Goal: Obtain resource: Download file/media

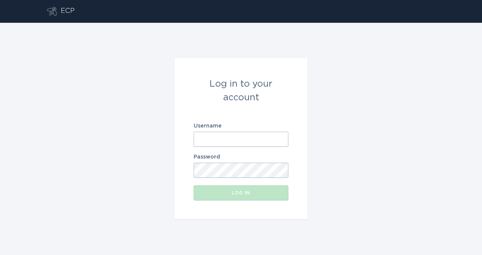
click at [214, 140] on input "Username" at bounding box center [241, 139] width 95 height 15
type input "[PERSON_NAME][EMAIL_ADDRESS][PERSON_NAME][DOMAIN_NAME]"
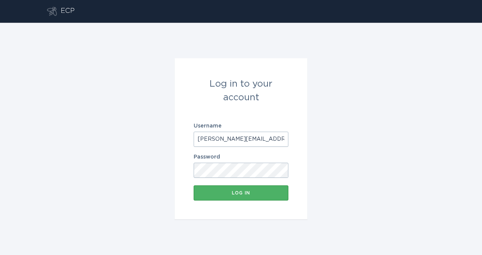
click at [242, 193] on div "Log in" at bounding box center [240, 193] width 87 height 5
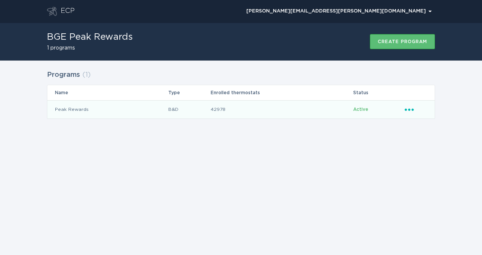
click at [153, 108] on td "Peak Rewards" at bounding box center [107, 109] width 121 height 18
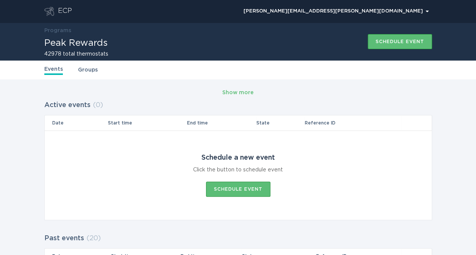
click at [87, 70] on link "Groups" at bounding box center [88, 70] width 20 height 8
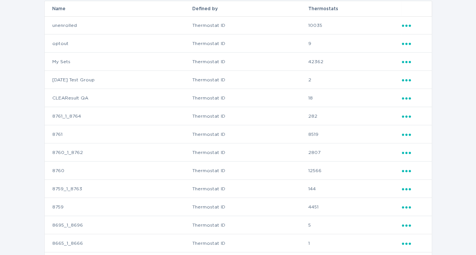
scroll to position [114, 0]
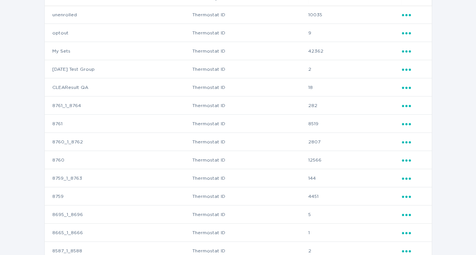
click at [407, 106] on icon "Popover menu" at bounding box center [406, 106] width 9 height 2
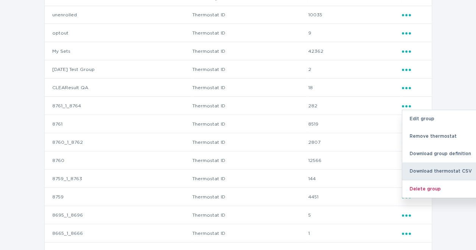
click at [432, 171] on div "Download thermostat CSV" at bounding box center [441, 170] width 79 height 17
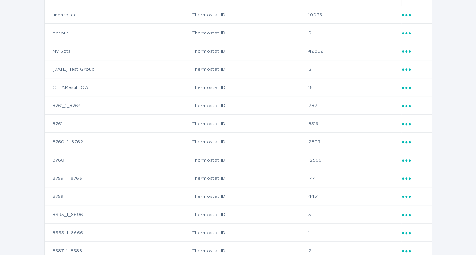
click at [268, 108] on td "Thermostat ID" at bounding box center [250, 106] width 116 height 18
click at [410, 119] on td "Ellipsis" at bounding box center [417, 124] width 30 height 18
click at [406, 122] on icon "Ellipsis" at bounding box center [407, 123] width 11 height 6
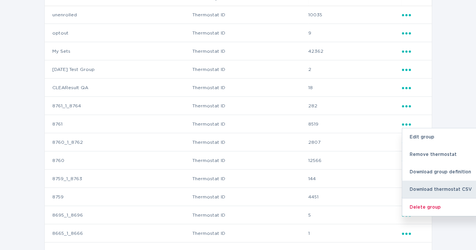
click at [427, 191] on div "Download thermostat CSV" at bounding box center [441, 188] width 79 height 17
click at [439, 186] on div "Download thermostat CSV" at bounding box center [441, 188] width 79 height 17
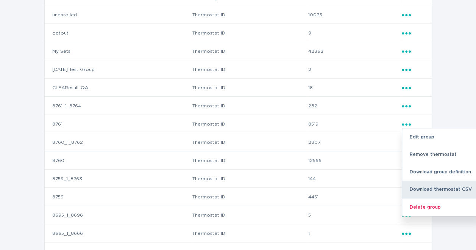
drag, startPoint x: 439, startPoint y: 186, endPoint x: 421, endPoint y: 188, distance: 18.3
click at [421, 188] on div "Download thermostat CSV" at bounding box center [441, 188] width 79 height 17
drag, startPoint x: 421, startPoint y: 188, endPoint x: 447, endPoint y: 189, distance: 26.2
click at [447, 189] on div "Download thermostat CSV" at bounding box center [441, 188] width 79 height 17
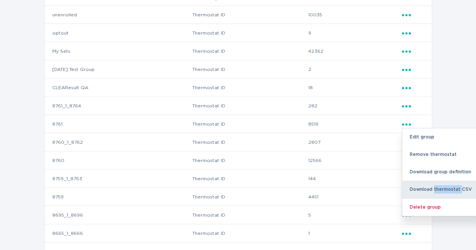
click at [447, 189] on div "Download thermostat CSV" at bounding box center [441, 188] width 79 height 17
drag, startPoint x: 447, startPoint y: 189, endPoint x: 459, endPoint y: 97, distance: 92.9
click at [460, 97] on div "Groups ( 19 ) Name Defined by Thermostats unenrolled Thermostat ID 10035 Ellips…" at bounding box center [238, 172] width 476 height 412
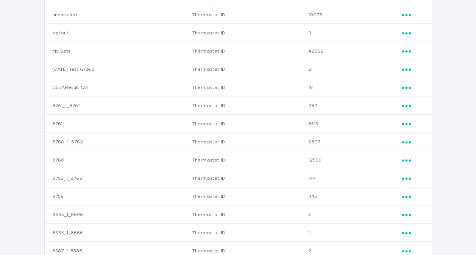
click at [407, 124] on icon "Popover menu" at bounding box center [406, 124] width 9 height 2
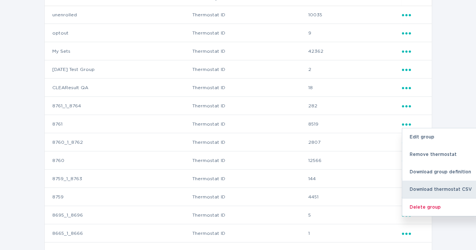
click at [420, 187] on div "Download thermostat CSV" at bounding box center [441, 188] width 79 height 17
click at [452, 72] on div "Groups ( 19 ) Name Defined by Thermostats unenrolled Thermostat ID 10035 Ellips…" at bounding box center [238, 172] width 476 height 412
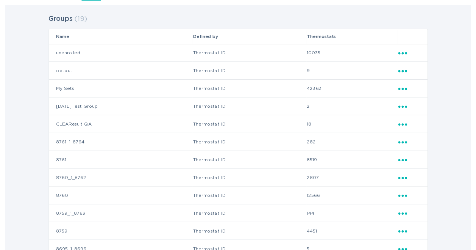
scroll to position [76, 0]
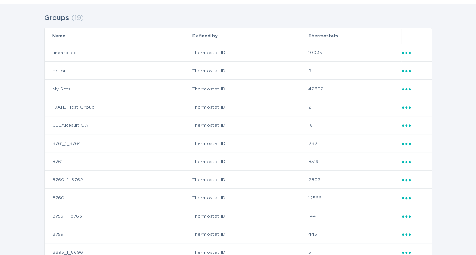
click at [409, 161] on icon "Ellipsis" at bounding box center [407, 161] width 11 height 6
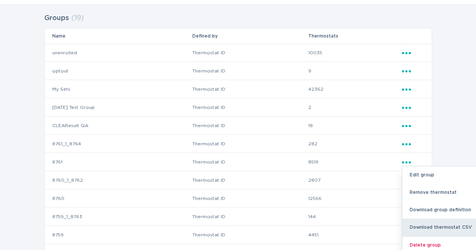
click at [421, 224] on div "Download thermostat CSV" at bounding box center [441, 226] width 79 height 17
click at [426, 227] on div "Download thermostat CSV" at bounding box center [441, 226] width 79 height 17
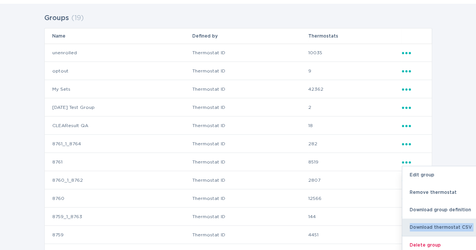
click at [424, 227] on div "Download thermostat CSV" at bounding box center [441, 226] width 79 height 17
click at [352, 171] on td "8519" at bounding box center [355, 162] width 94 height 18
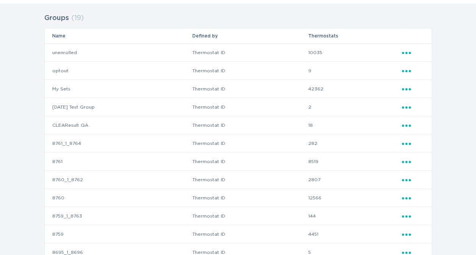
click at [407, 160] on icon "Ellipsis" at bounding box center [407, 161] width 11 height 6
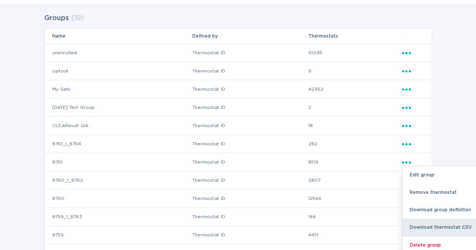
click at [430, 227] on div "Download thermostat CSV" at bounding box center [441, 226] width 79 height 17
click at [431, 226] on div "Download thermostat CSV" at bounding box center [441, 226] width 79 height 17
drag, startPoint x: 431, startPoint y: 226, endPoint x: 452, endPoint y: 225, distance: 21.2
click at [452, 225] on div "Download thermostat CSV" at bounding box center [441, 226] width 79 height 17
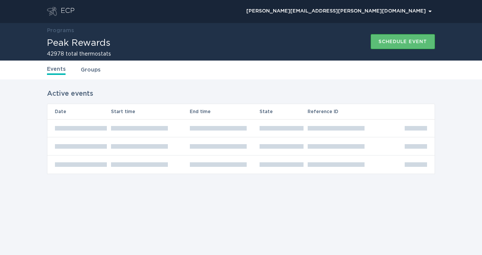
click at [53, 70] on link "Events" at bounding box center [56, 70] width 19 height 10
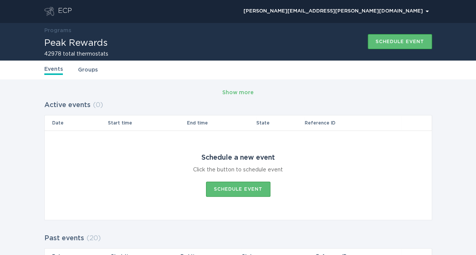
click at [92, 70] on link "Groups" at bounding box center [88, 70] width 20 height 8
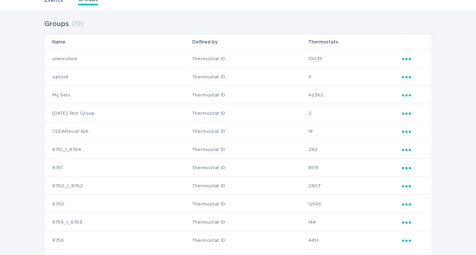
scroll to position [76, 0]
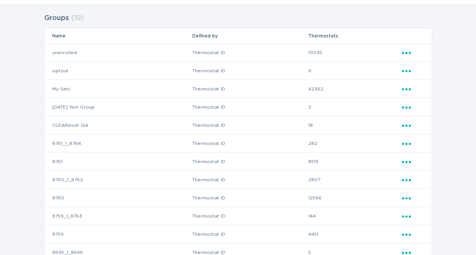
click at [407, 181] on icon "Popover menu" at bounding box center [406, 180] width 9 height 2
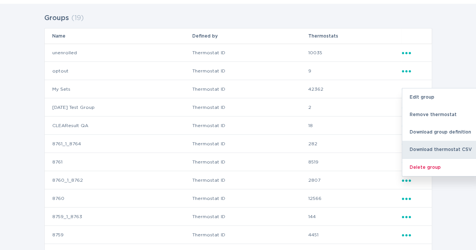
click at [427, 147] on div "Download thermostat CSV" at bounding box center [441, 149] width 79 height 17
drag, startPoint x: 427, startPoint y: 147, endPoint x: 442, endPoint y: 146, distance: 14.8
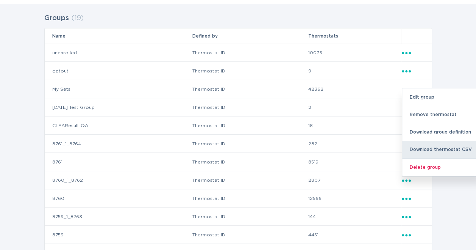
click at [442, 146] on div "Download thermostat CSV" at bounding box center [441, 149] width 79 height 17
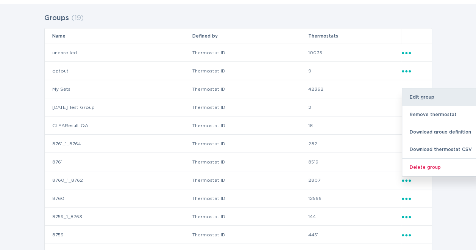
click at [448, 100] on div "Edit group" at bounding box center [441, 96] width 79 height 17
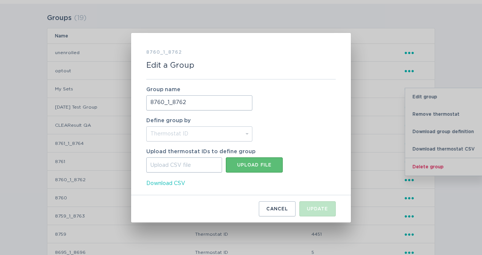
click at [175, 185] on span "Download CSV" at bounding box center [165, 184] width 39 height 8
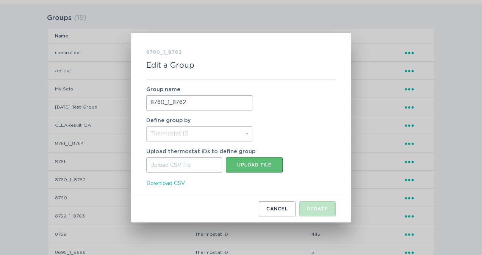
click at [277, 214] on button "Cancel" at bounding box center [277, 209] width 37 height 15
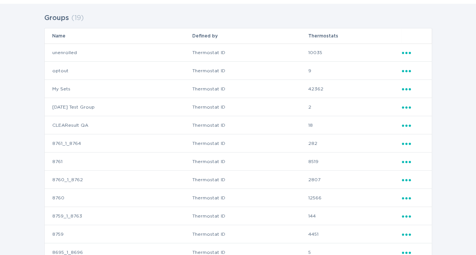
click at [404, 145] on icon "Ellipsis" at bounding box center [407, 142] width 11 height 6
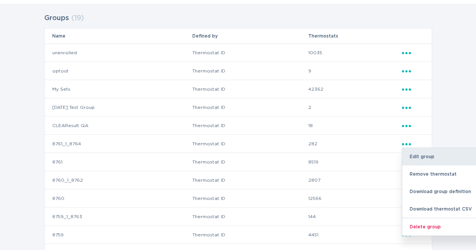
click at [435, 161] on div "Edit group" at bounding box center [441, 156] width 79 height 17
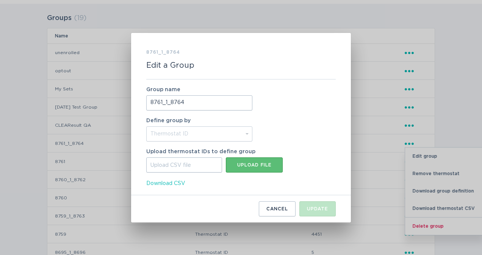
click at [165, 183] on span "Download CSV" at bounding box center [165, 184] width 39 height 8
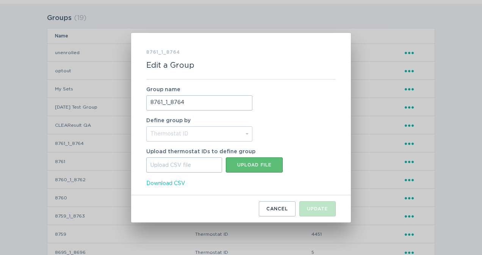
click at [169, 185] on span "Download CSV" at bounding box center [165, 184] width 39 height 8
click at [279, 211] on div "Cancel" at bounding box center [277, 209] width 22 height 5
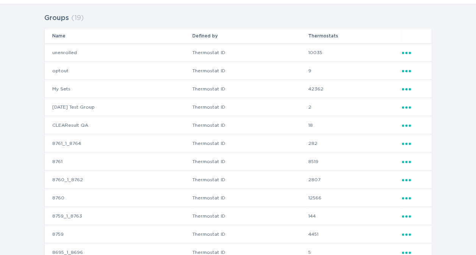
click at [409, 144] on icon "Popover menu" at bounding box center [406, 144] width 9 height 2
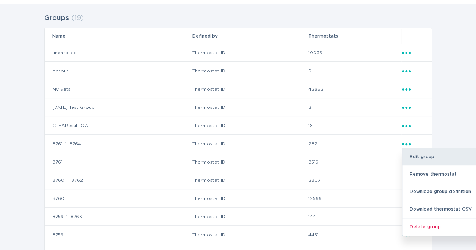
click at [413, 157] on div "Edit group" at bounding box center [441, 156] width 79 height 17
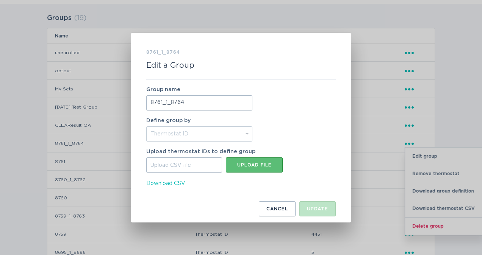
click at [175, 186] on span "Download CSV" at bounding box center [165, 184] width 39 height 8
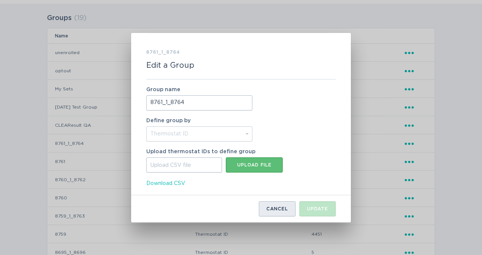
click at [272, 209] on div "Cancel" at bounding box center [277, 209] width 22 height 5
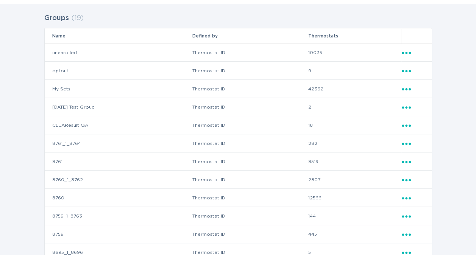
click at [409, 181] on icon "Popover menu" at bounding box center [406, 180] width 9 height 2
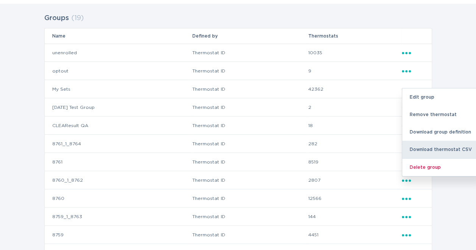
click at [432, 146] on div "Download thermostat CSV" at bounding box center [441, 149] width 79 height 17
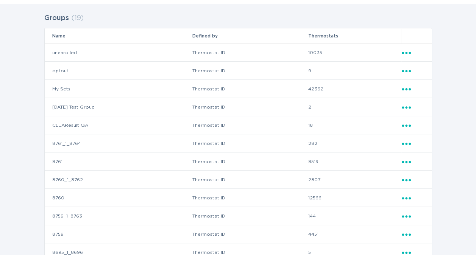
click at [279, 20] on div "Groups ( 19 ) Name Defined by Thermostats unenrolled Thermostat ID 10035 Ellips…" at bounding box center [238, 200] width 388 height 378
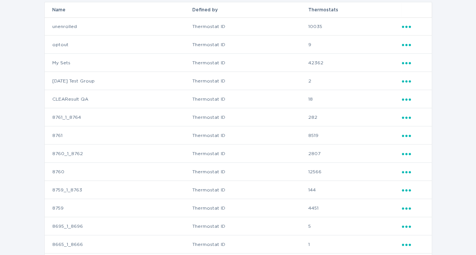
scroll to position [114, 0]
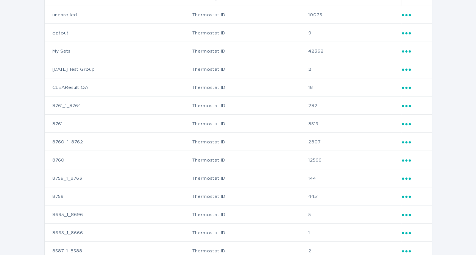
click at [404, 162] on div "Ellipsis" at bounding box center [413, 160] width 22 height 8
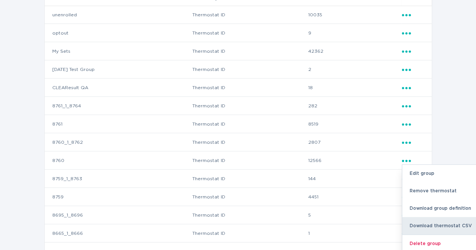
click at [423, 226] on div "Download thermostat CSV" at bounding box center [441, 225] width 79 height 17
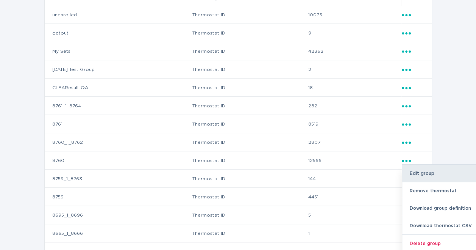
click at [433, 171] on div "Edit group" at bounding box center [441, 172] width 79 height 17
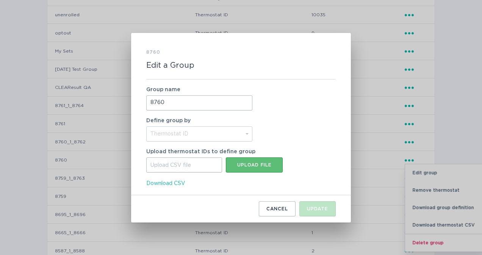
click at [177, 183] on span "Download CSV" at bounding box center [165, 184] width 39 height 8
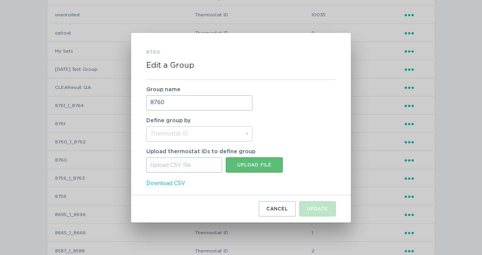
click at [466, 39] on div "8760 Edit a Group Group name 8760 Define group by Thermostat ID Location Upload…" at bounding box center [241, 127] width 482 height 255
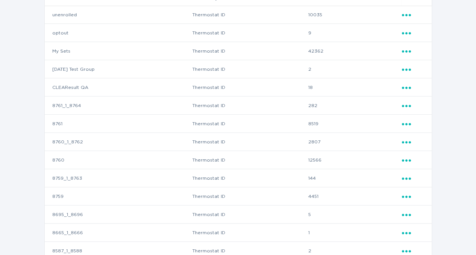
click at [405, 180] on icon "Ellipsis" at bounding box center [407, 177] width 11 height 6
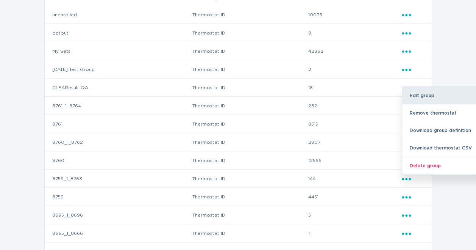
click at [421, 97] on div "Edit group" at bounding box center [441, 95] width 79 height 17
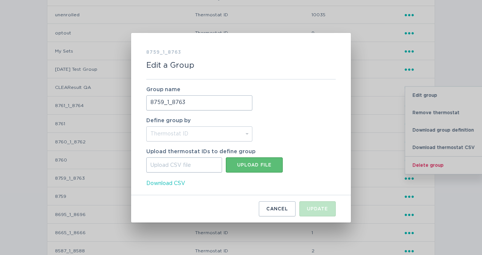
click at [159, 183] on span "Download CSV" at bounding box center [165, 184] width 39 height 8
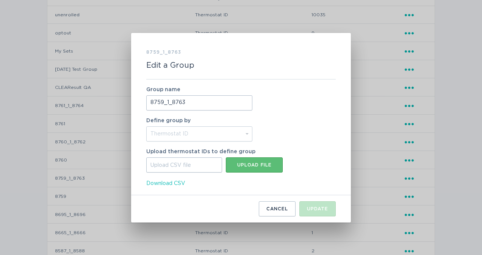
click at [474, 102] on div "8759_1_8763 Edit a Group Group name 8759_1_8763 Define group by Thermostat ID L…" at bounding box center [241, 127] width 482 height 255
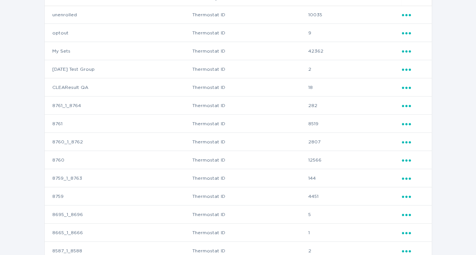
click at [405, 181] on div "Ellipsis" at bounding box center [413, 178] width 22 height 8
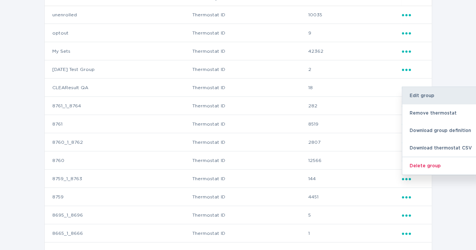
click at [434, 101] on div "Edit group" at bounding box center [441, 95] width 79 height 17
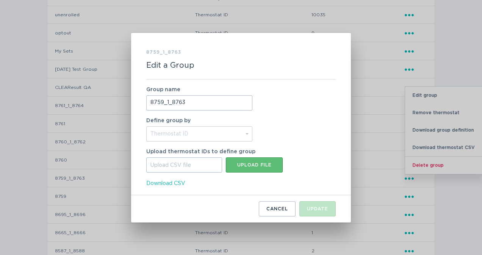
click at [177, 186] on span "Download CSV" at bounding box center [165, 184] width 39 height 8
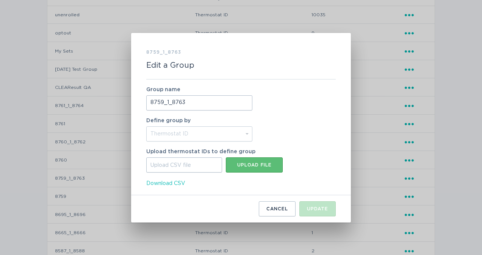
click at [294, 87] on div "Group name 8759_1_8763 Define group by Thermostat ID Location Upload thermostat…" at bounding box center [240, 138] width 189 height 116
click at [275, 213] on button "Cancel" at bounding box center [277, 209] width 37 height 15
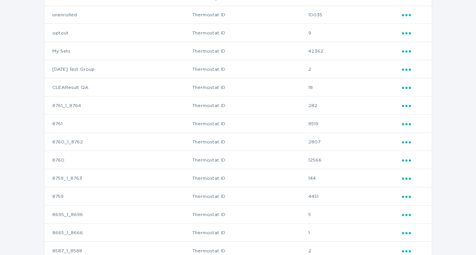
click at [403, 197] on icon "Popover menu" at bounding box center [406, 197] width 9 height 2
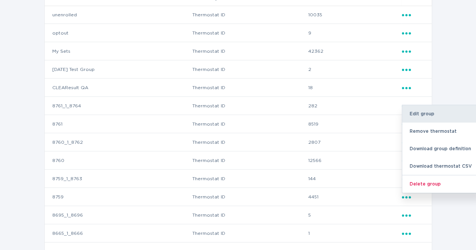
click at [440, 110] on div "Edit group" at bounding box center [441, 113] width 79 height 17
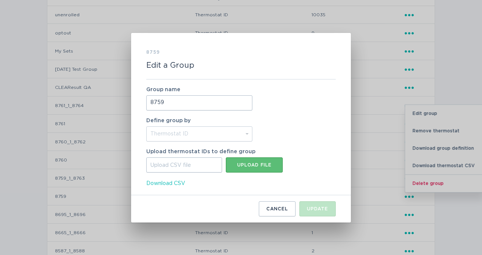
click at [174, 184] on span "Download CSV" at bounding box center [165, 184] width 39 height 8
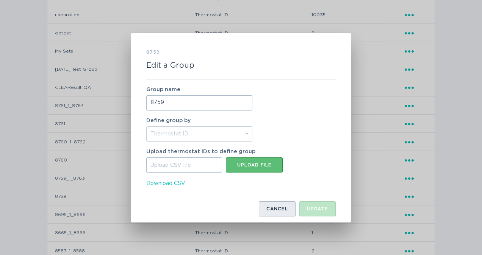
click at [283, 211] on div "Cancel" at bounding box center [277, 209] width 22 height 5
